Goal: Find specific page/section: Find specific page/section

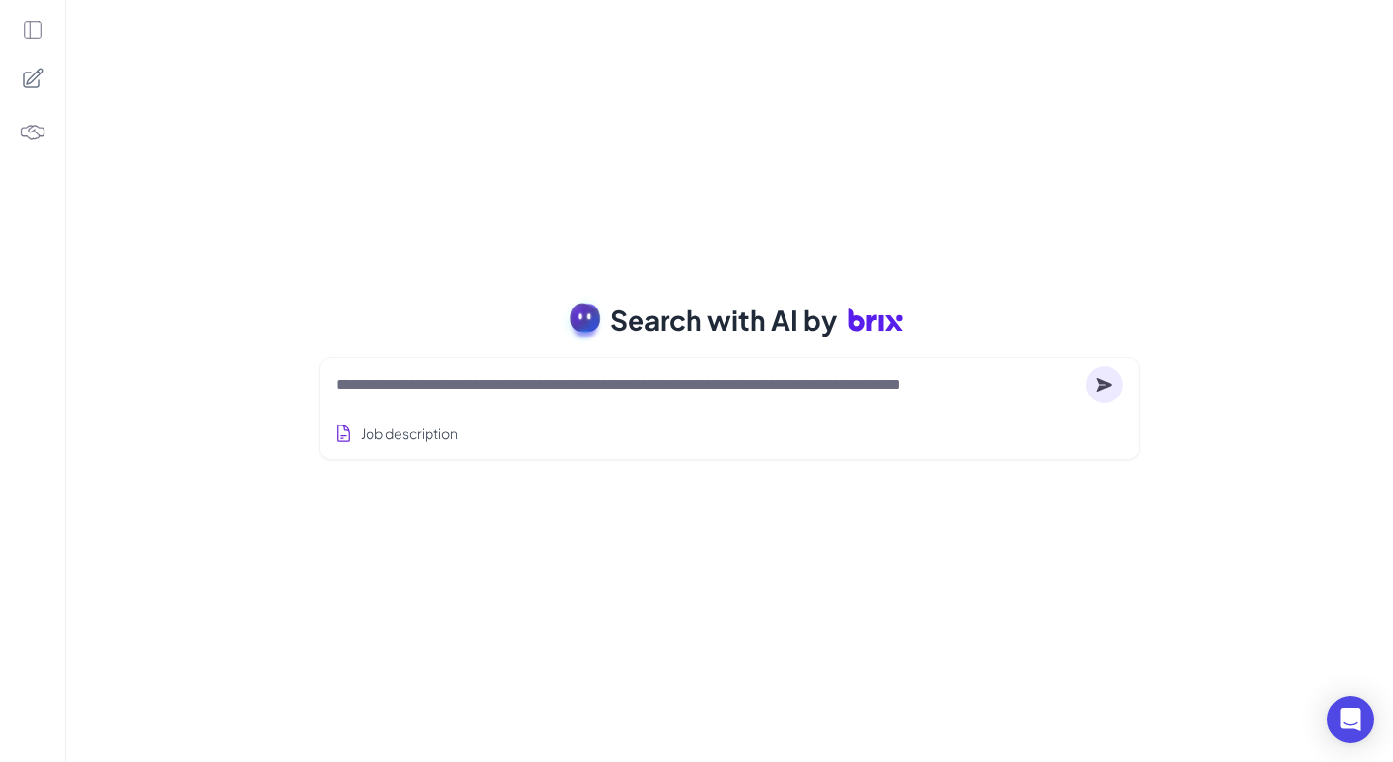
click at [523, 394] on textarea at bounding box center [707, 384] width 743 height 23
click at [384, 394] on textarea at bounding box center [707, 384] width 743 height 23
type textarea "*"
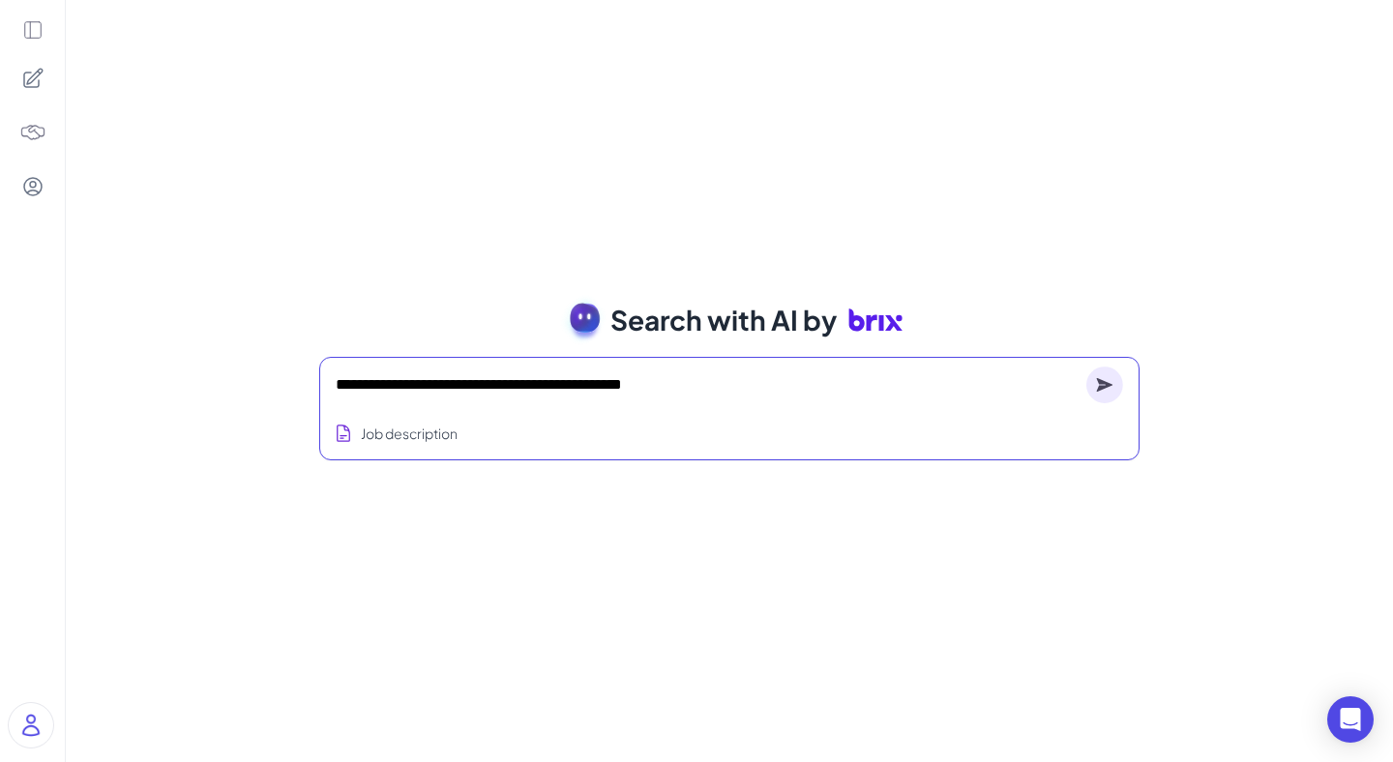
type textarea "**********"
